Goal: Task Accomplishment & Management: Manage account settings

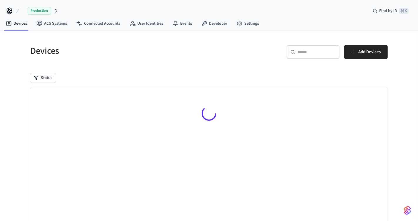
scroll to position [36, 0]
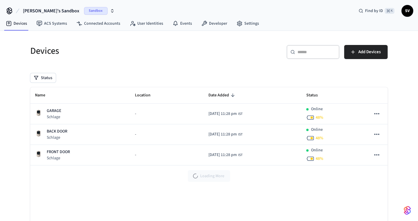
click at [405, 13] on span "SV" at bounding box center [407, 11] width 11 height 11
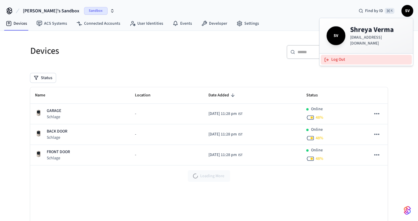
click at [348, 56] on button "Log Out" at bounding box center [366, 60] width 91 height 10
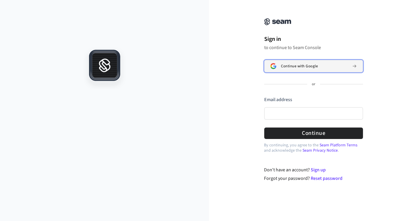
click at [303, 69] on button "Continue with Google" at bounding box center [313, 66] width 99 height 12
click at [326, 65] on div "Continue with Google" at bounding box center [314, 66] width 66 height 5
click at [284, 66] on span "Continue with Google" at bounding box center [299, 66] width 37 height 5
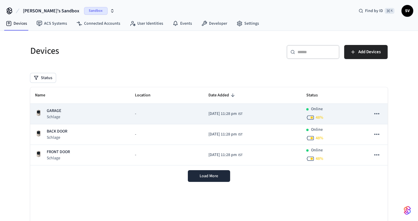
click at [58, 109] on p "GARAGE" at bounding box center [54, 111] width 14 height 6
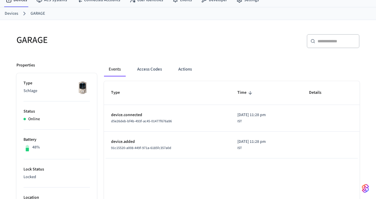
scroll to position [25, 0]
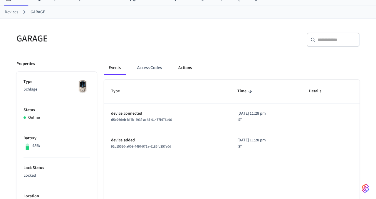
click at [190, 64] on button "Actions" at bounding box center [185, 68] width 23 height 14
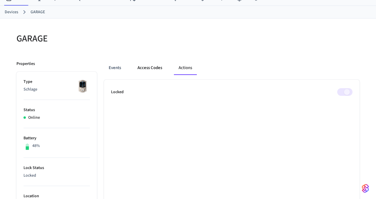
click at [154, 69] on button "Access Codes" at bounding box center [150, 68] width 34 height 14
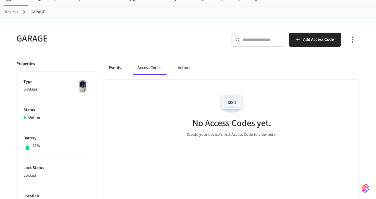
click at [111, 68] on button "Events" at bounding box center [115, 68] width 22 height 14
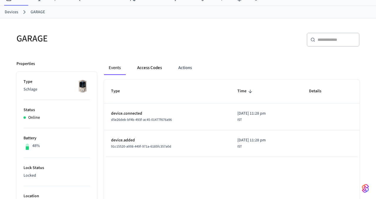
click at [149, 67] on button "Access Codes" at bounding box center [150, 68] width 34 height 14
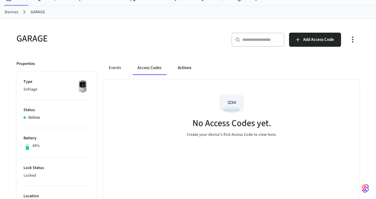
click at [175, 66] on button "Actions" at bounding box center [184, 68] width 23 height 14
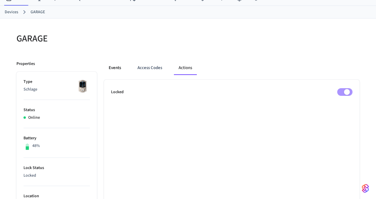
click at [110, 66] on button "Events" at bounding box center [115, 68] width 22 height 14
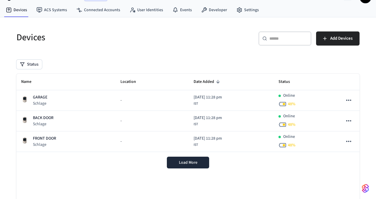
scroll to position [14, 0]
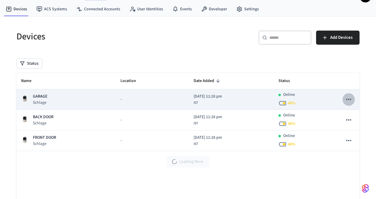
click at [349, 99] on icon "sticky table" at bounding box center [348, 99] width 5 height 1
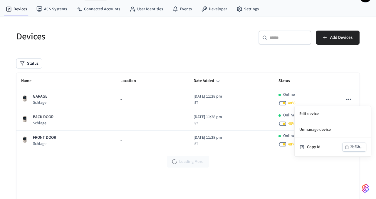
click at [243, 59] on div at bounding box center [188, 99] width 376 height 199
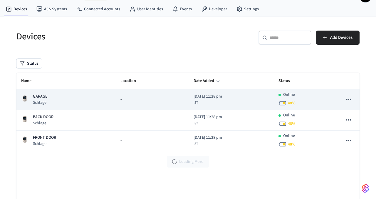
click at [39, 96] on p "GARAGE" at bounding box center [40, 97] width 14 height 6
click at [35, 96] on p "GARAGE" at bounding box center [40, 97] width 14 height 6
click at [26, 97] on img "sticky table" at bounding box center [24, 98] width 7 height 7
click at [39, 103] on p "Schlage" at bounding box center [40, 103] width 14 height 6
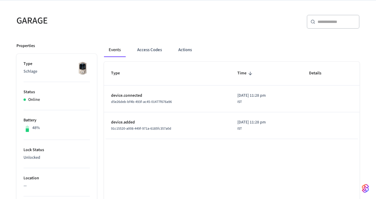
scroll to position [44, 0]
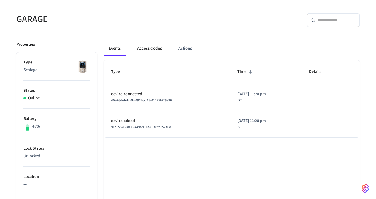
click at [155, 49] on button "Access Codes" at bounding box center [150, 48] width 34 height 14
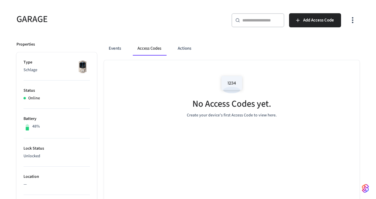
click at [231, 84] on img at bounding box center [232, 84] width 26 height 25
click at [313, 20] on span "Add Access Code" at bounding box center [318, 20] width 31 height 8
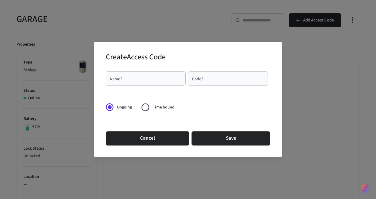
click at [151, 81] on input "Name   *" at bounding box center [145, 79] width 73 height 6
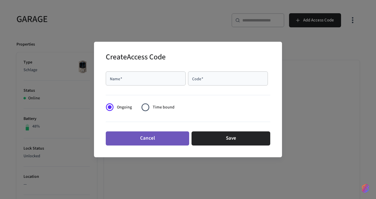
click at [153, 140] on button "Cancel" at bounding box center [148, 138] width 84 height 14
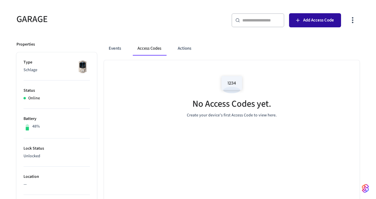
click at [311, 23] on span "Add Access Code" at bounding box center [318, 20] width 31 height 8
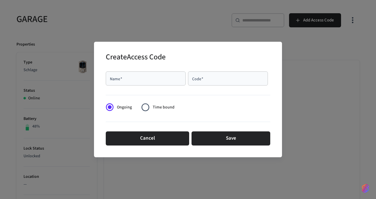
click at [136, 82] on div "Name   *" at bounding box center [146, 78] width 80 height 14
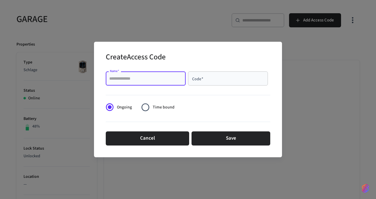
click at [209, 78] on input "Code   *" at bounding box center [228, 79] width 73 height 6
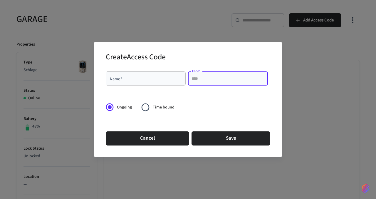
click at [146, 80] on input "Name   *" at bounding box center [145, 79] width 73 height 6
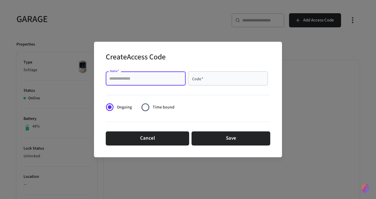
click at [134, 78] on input "Name   *" at bounding box center [145, 79] width 73 height 6
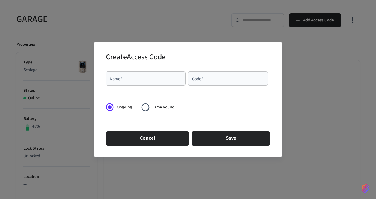
click at [125, 91] on div at bounding box center [188, 94] width 165 height 12
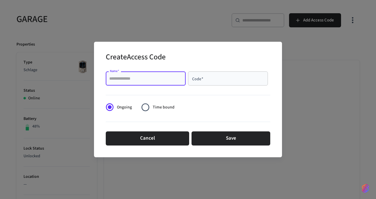
click at [125, 77] on input "Name   *" at bounding box center [145, 79] width 73 height 6
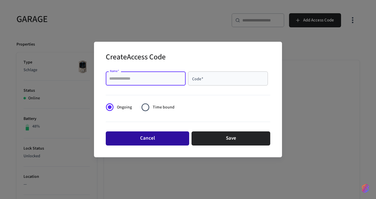
click at [142, 135] on button "Cancel" at bounding box center [148, 138] width 84 height 14
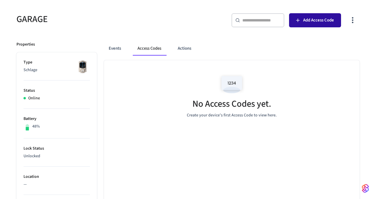
click at [306, 22] on span "Add Access Code" at bounding box center [318, 20] width 31 height 8
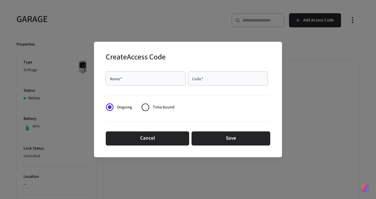
click at [126, 83] on div "Name   *" at bounding box center [146, 78] width 80 height 14
type input "*******"
click at [208, 76] on input "Code   *" at bounding box center [228, 79] width 73 height 6
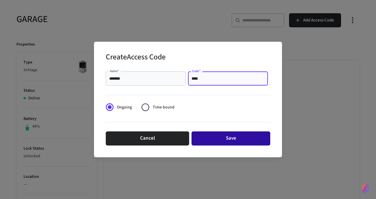
type input "****"
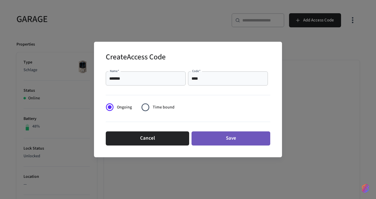
click at [224, 142] on button "Save" at bounding box center [231, 138] width 79 height 14
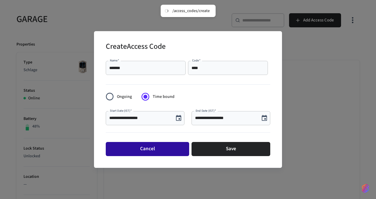
click at [151, 148] on button "Cancel" at bounding box center [148, 149] width 84 height 14
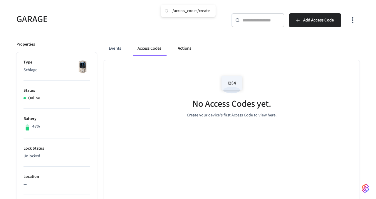
click at [183, 50] on button "Actions" at bounding box center [184, 48] width 23 height 14
